Goal: Communication & Community: Answer question/provide support

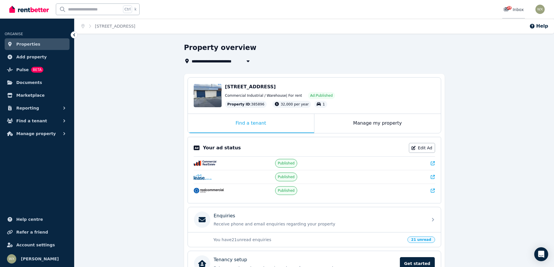
click at [512, 10] on div "29" at bounding box center [508, 10] width 9 height 6
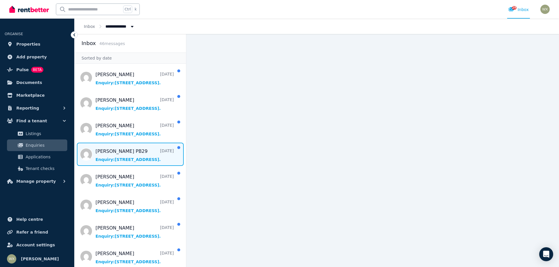
click at [124, 157] on span "Message list" at bounding box center [130, 154] width 111 height 23
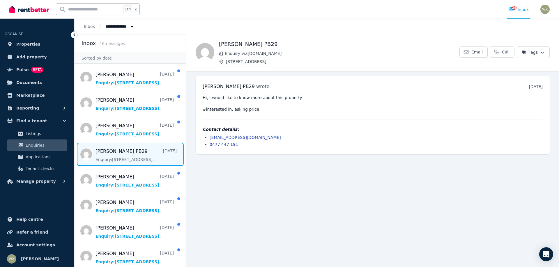
click at [254, 137] on link "sujaansingh5911@gmail.com" at bounding box center [245, 137] width 71 height 5
drag, startPoint x: 266, startPoint y: 136, endPoint x: 210, endPoint y: 138, distance: 55.6
click at [210, 138] on li "sujaansingh5911@gmail.com" at bounding box center [376, 138] width 333 height 6
copy link "sujaansingh5911@gmail.com"
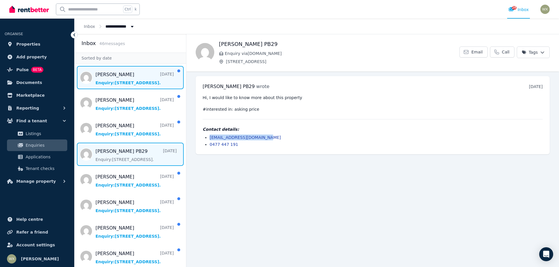
click at [126, 77] on span "Message list" at bounding box center [130, 77] width 111 height 23
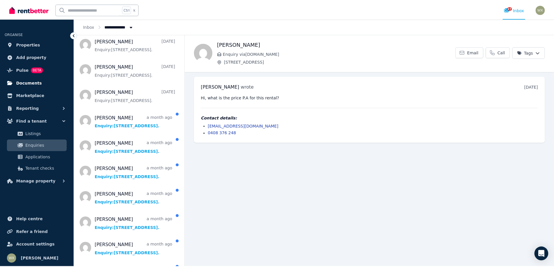
scroll to position [262, 0]
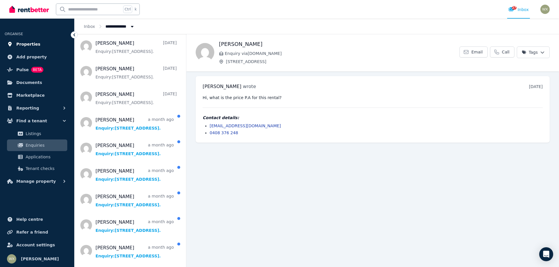
click at [30, 44] on span "Properties" at bounding box center [28, 44] width 24 height 7
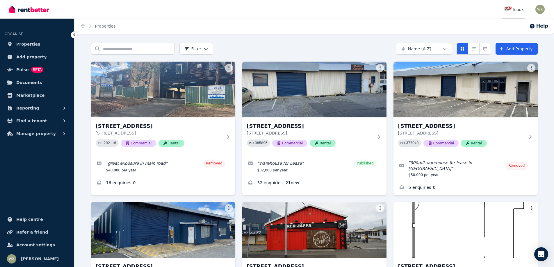
click at [510, 8] on span "27" at bounding box center [509, 7] width 5 height 3
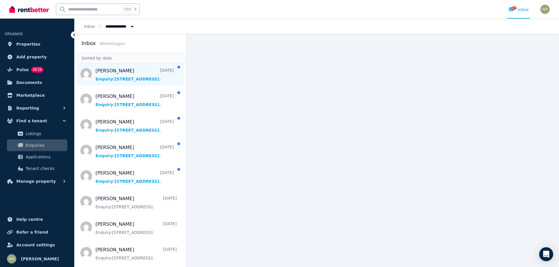
scroll to position [116, 0]
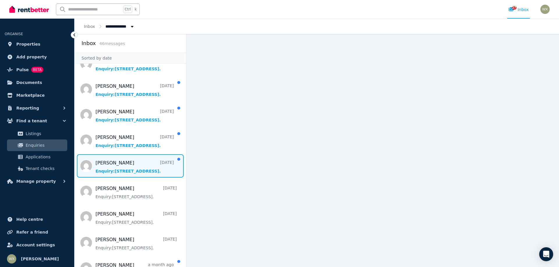
click at [117, 164] on span "Message list" at bounding box center [130, 166] width 111 height 23
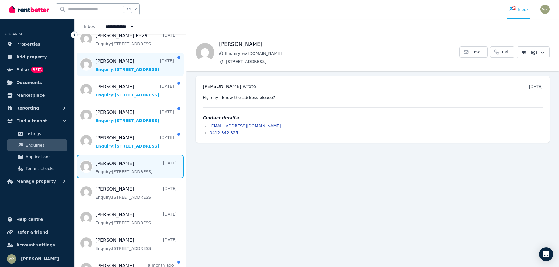
scroll to position [116, 0]
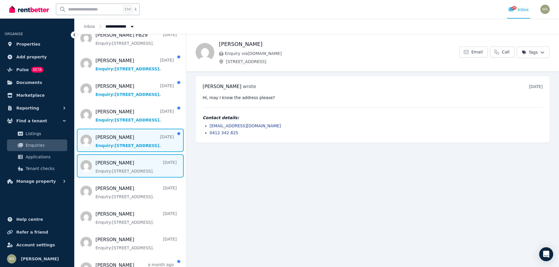
click at [109, 140] on span "Message list" at bounding box center [130, 140] width 111 height 23
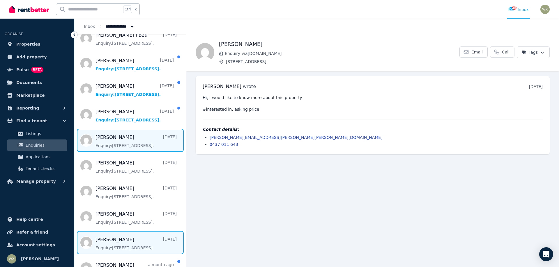
click at [138, 246] on span "Message list" at bounding box center [130, 242] width 111 height 23
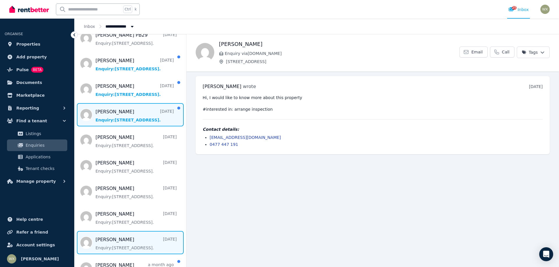
click at [124, 120] on span "Message list" at bounding box center [130, 114] width 111 height 23
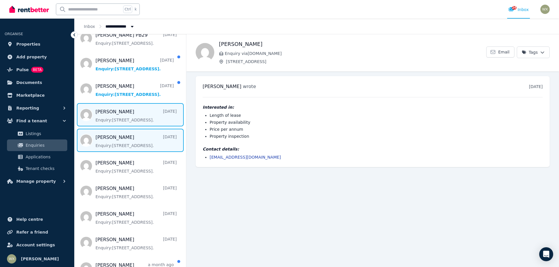
click at [107, 142] on span "Message list" at bounding box center [130, 140] width 111 height 23
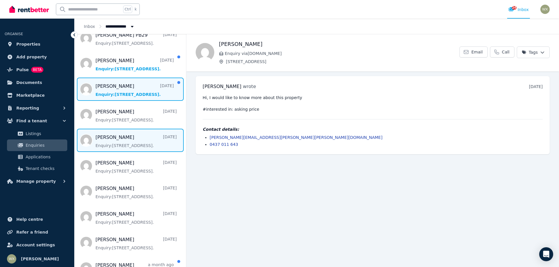
click at [120, 88] on span "Message list" at bounding box center [130, 89] width 111 height 23
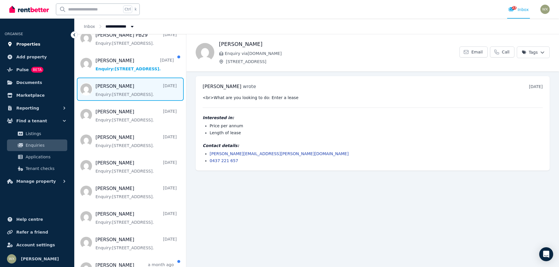
click at [25, 42] on span "Properties" at bounding box center [28, 44] width 24 height 7
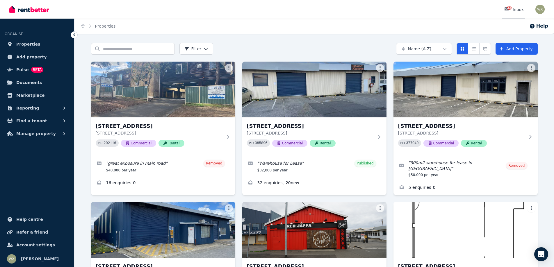
click at [516, 10] on div "23 Inbox" at bounding box center [514, 10] width 20 height 6
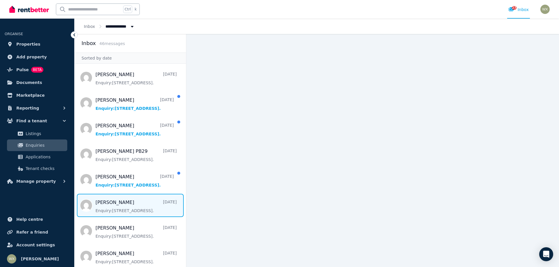
click at [133, 207] on span "Message list" at bounding box center [130, 205] width 111 height 23
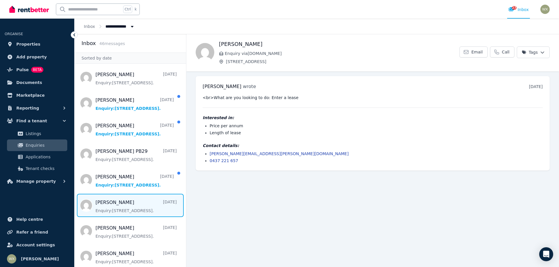
scroll to position [29, 0]
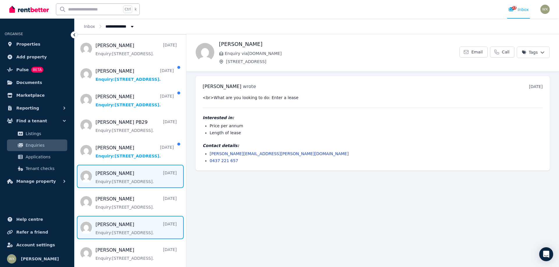
click at [111, 228] on span "Message list" at bounding box center [130, 227] width 111 height 23
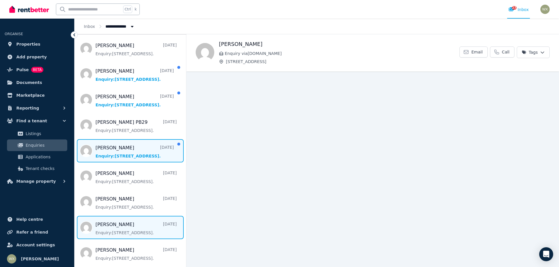
click at [104, 150] on span "Message list" at bounding box center [130, 150] width 111 height 23
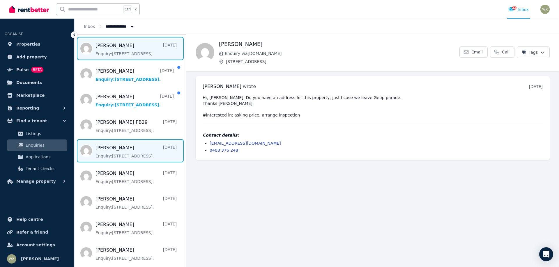
click at [123, 49] on span "Message list" at bounding box center [130, 48] width 111 height 23
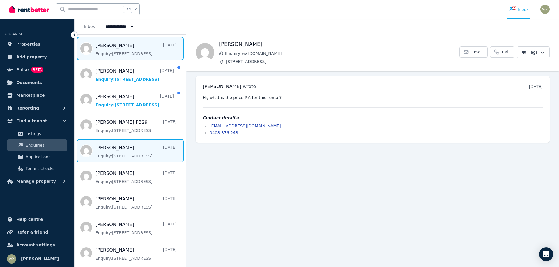
click at [129, 152] on span "Message list" at bounding box center [130, 150] width 111 height 23
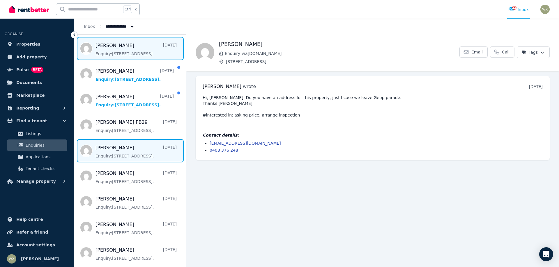
click at [130, 51] on span "Message list" at bounding box center [130, 48] width 111 height 23
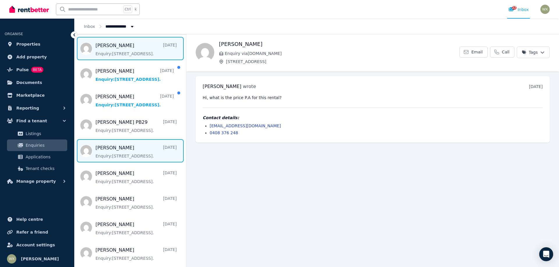
click at [123, 154] on span "Message list" at bounding box center [130, 150] width 111 height 23
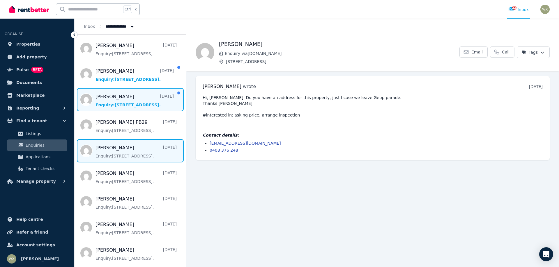
click at [117, 102] on span "Message list" at bounding box center [130, 99] width 111 height 23
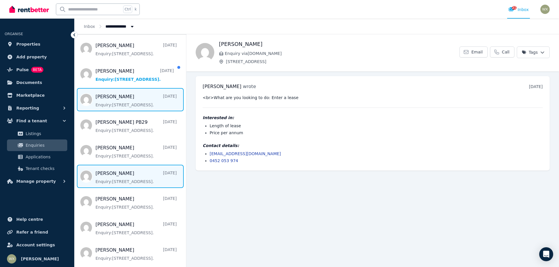
click at [122, 174] on span "Message list" at bounding box center [130, 176] width 111 height 23
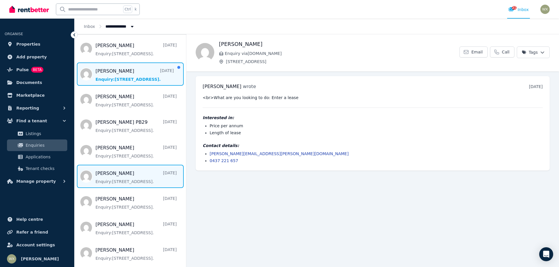
click at [137, 74] on span "Message list" at bounding box center [130, 74] width 111 height 23
